Goal: Navigation & Orientation: Find specific page/section

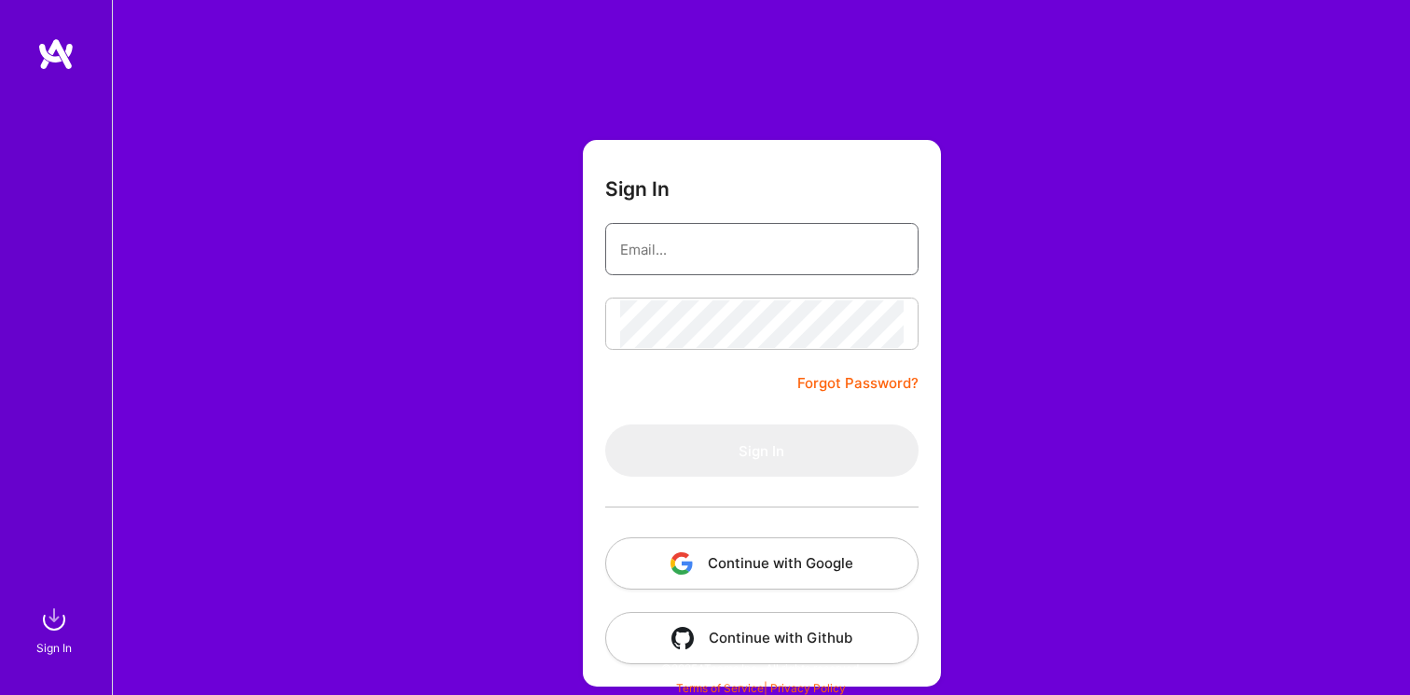
click at [904, 255] on nordpass-icon at bounding box center [904, 249] width 0 height 16
click at [729, 565] on button "Continue with Google" at bounding box center [761, 563] width 313 height 52
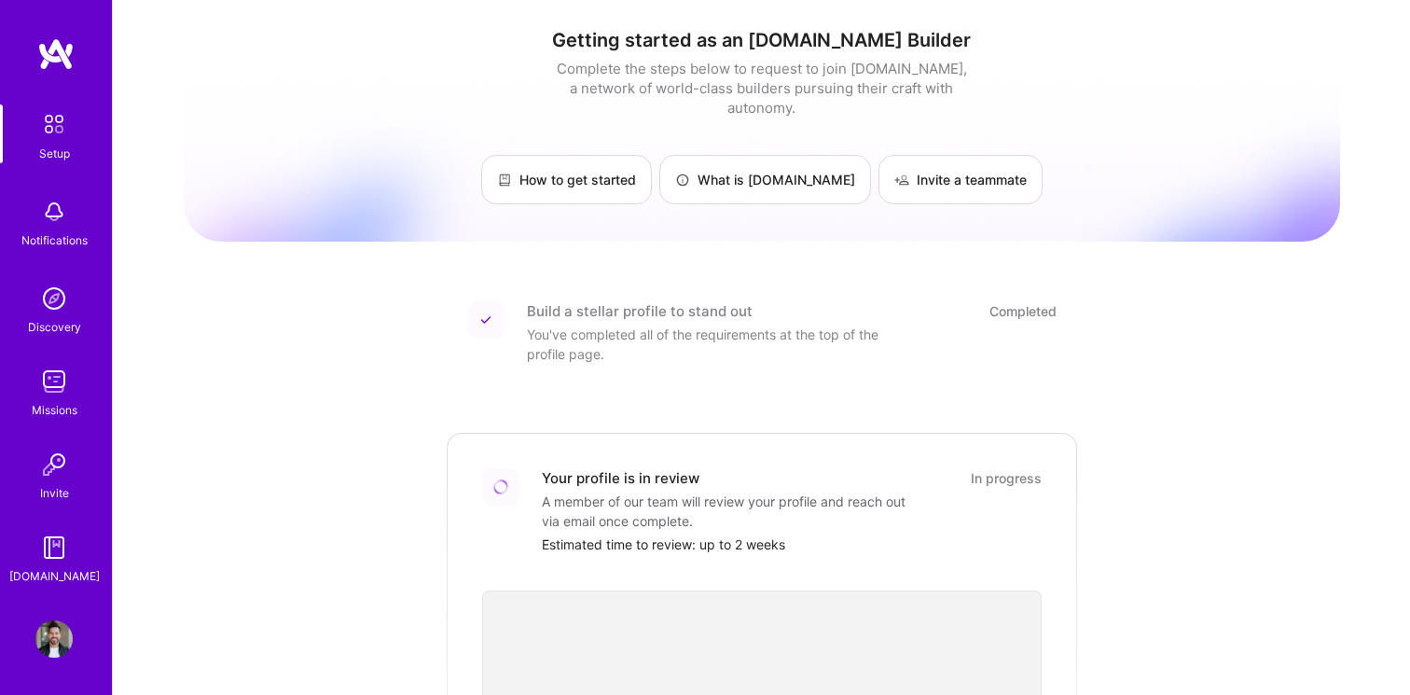
click at [62, 298] on img at bounding box center [53, 298] width 37 height 37
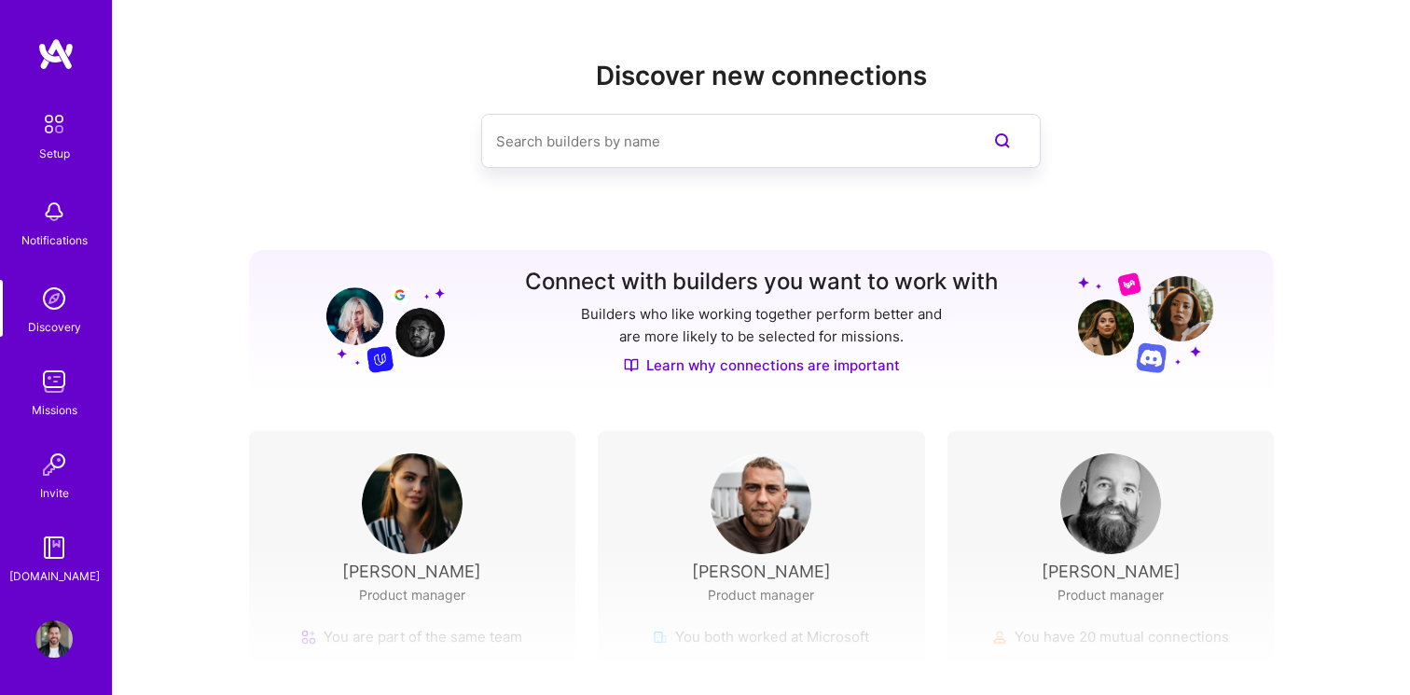
click at [61, 141] on img at bounding box center [53, 123] width 39 height 39
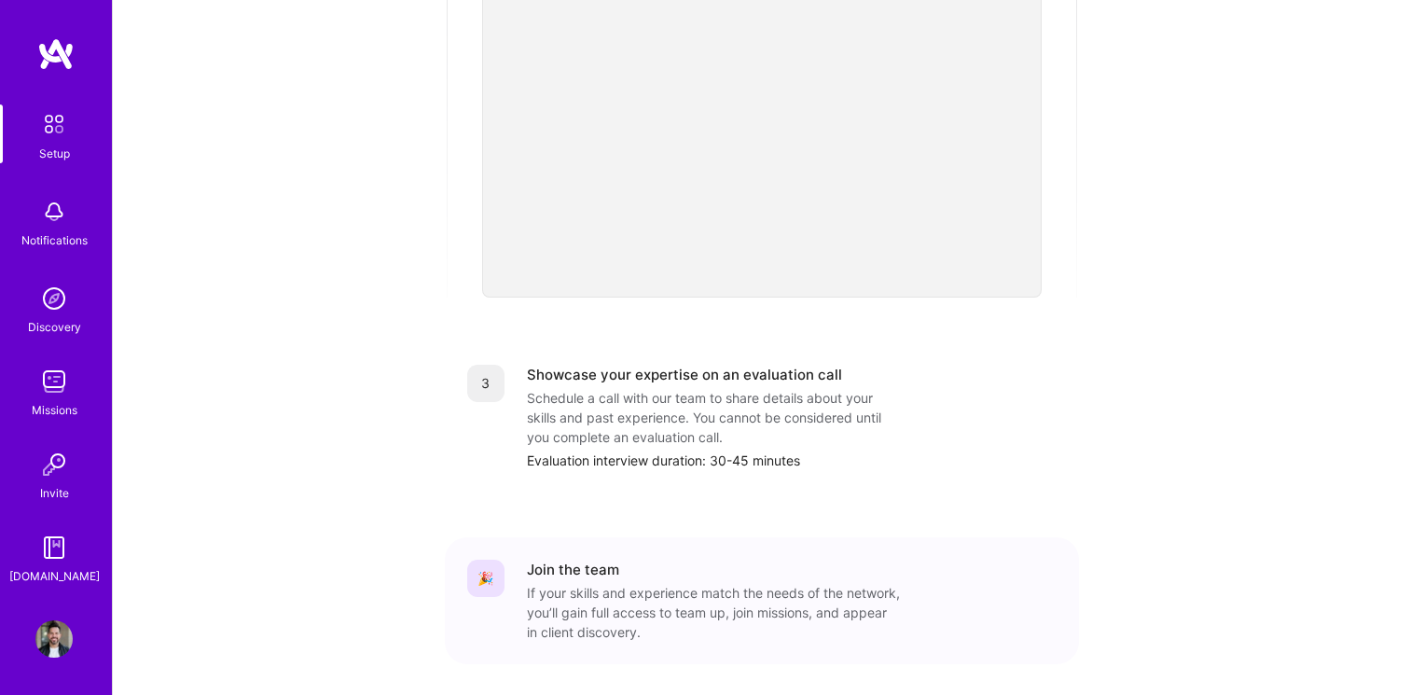
scroll to position [661, 0]
